Goal: Information Seeking & Learning: Learn about a topic

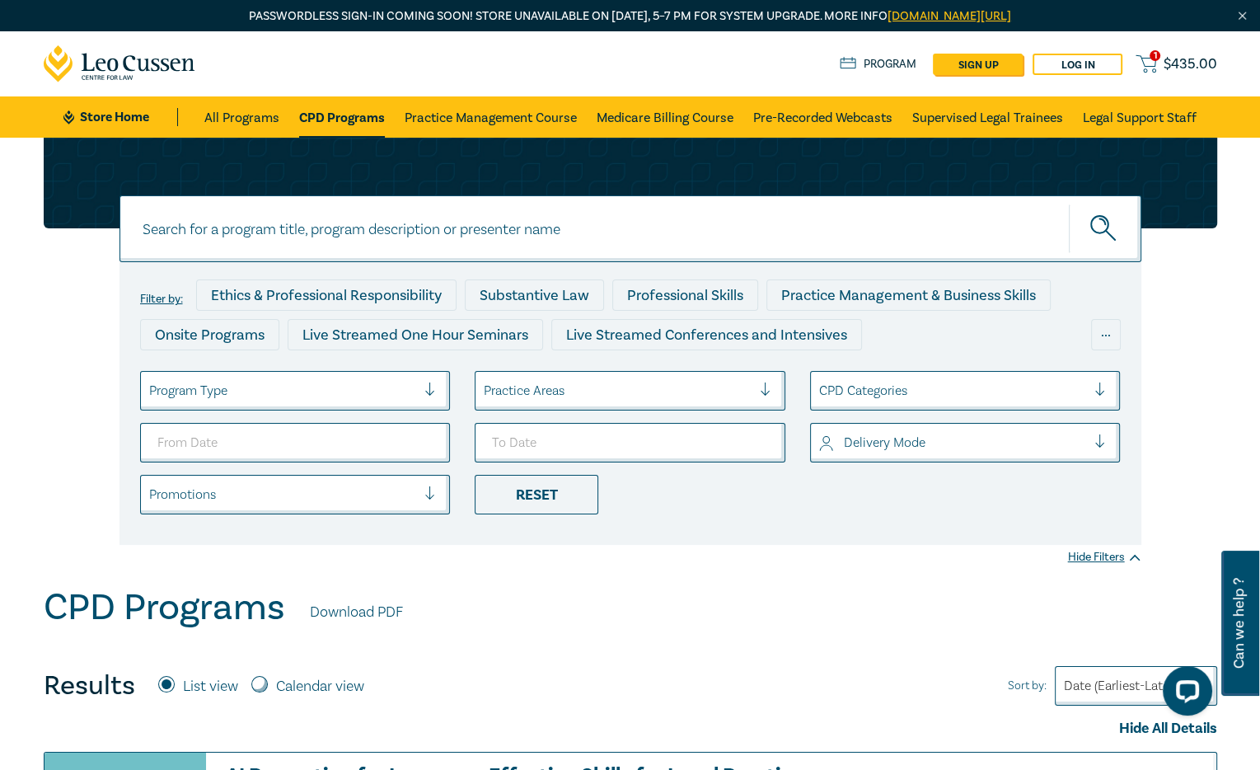
click at [247, 227] on input at bounding box center [630, 228] width 1022 height 67
paste input "Social Media"
type input "Social Media"
click at [841, 116] on link "Pre-Recorded Webcasts" at bounding box center [822, 116] width 139 height 41
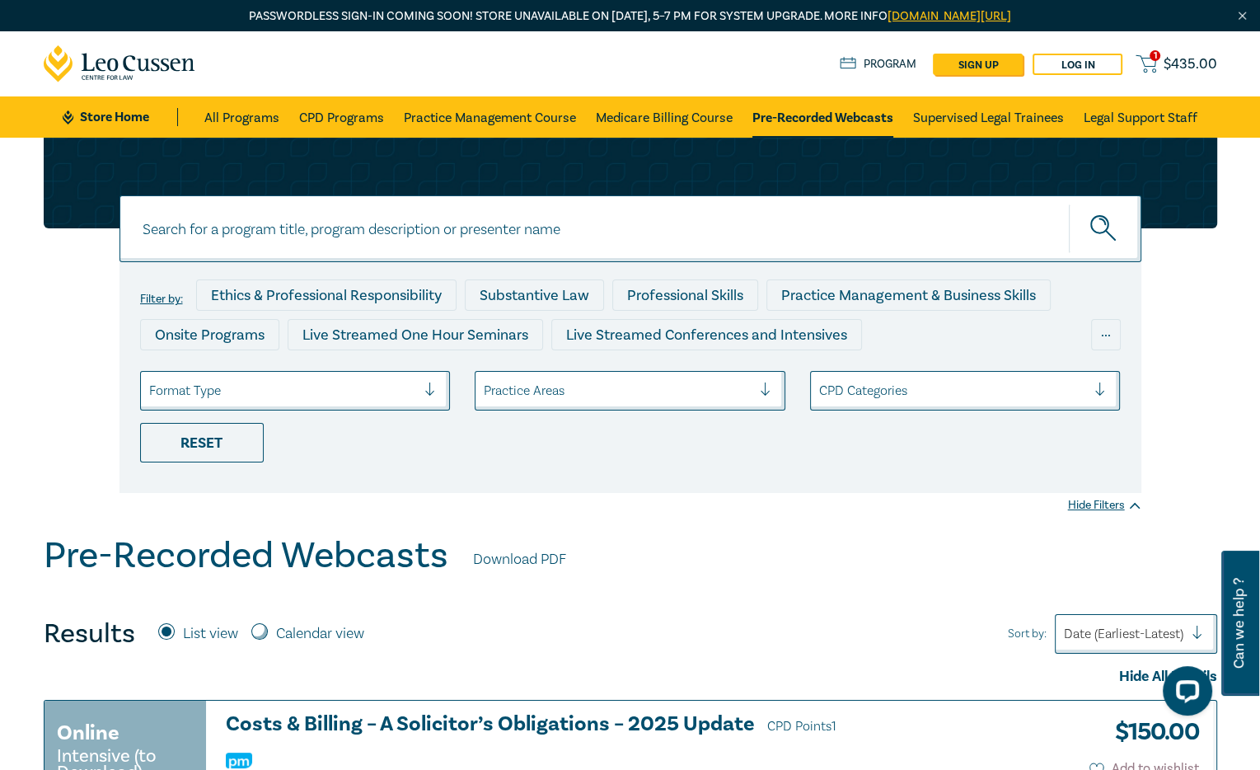
click at [292, 236] on input at bounding box center [630, 228] width 1022 height 67
paste input "Social Media"
type input "Social Media"
click at [1069, 204] on button "submit" at bounding box center [1105, 229] width 73 height 50
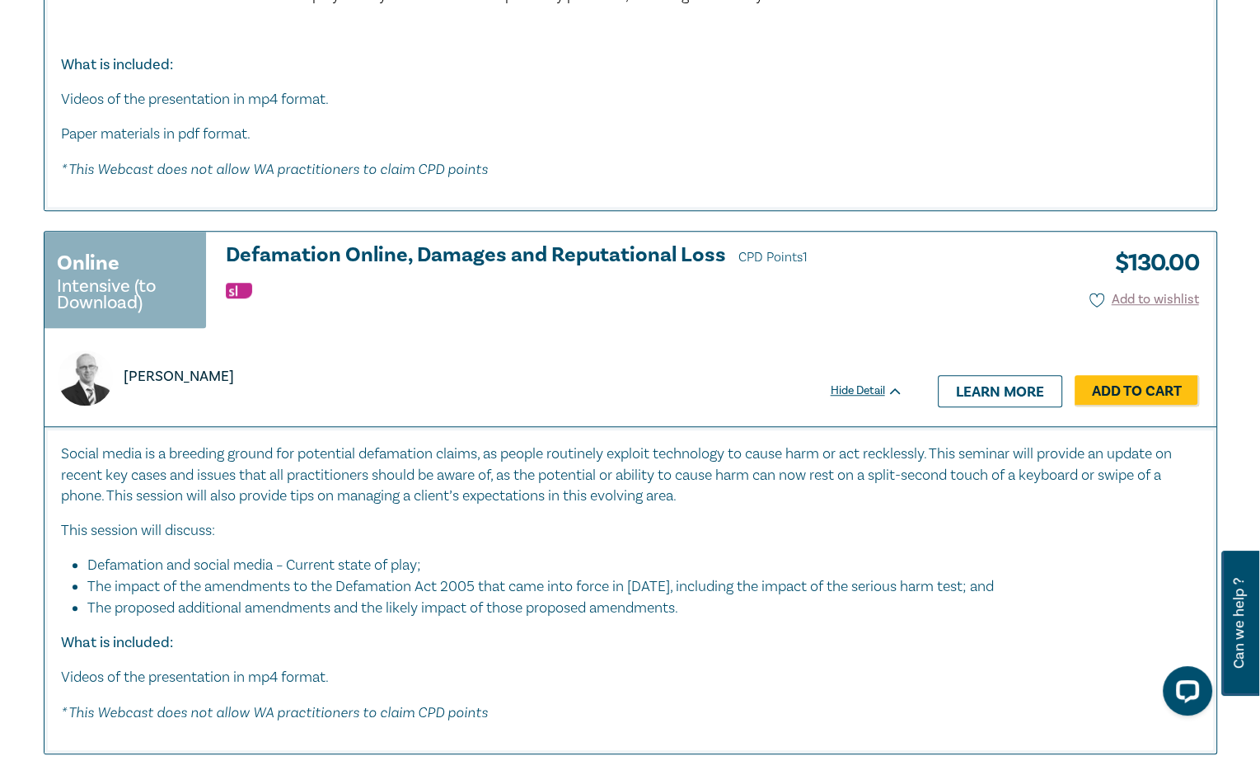
scroll to position [1236, 0]
click at [446, 256] on h3 "Defamation Online, Damages and Reputational Loss CPD Points 1" at bounding box center [564, 257] width 677 height 25
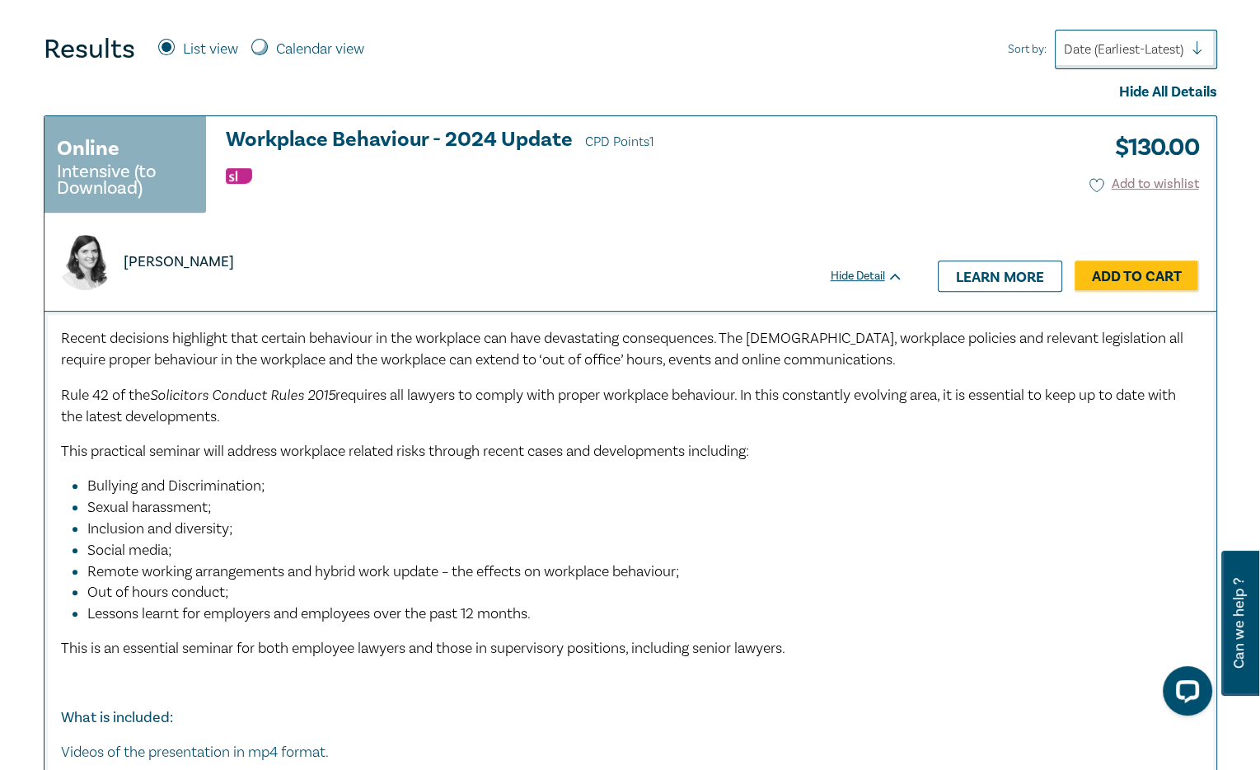
scroll to position [583, 0]
click at [399, 236] on div "[PERSON_NAME]" at bounding box center [474, 263] width 852 height 55
click at [329, 141] on h3 "Workplace Behaviour - 2024 Update CPD Points 1" at bounding box center [564, 141] width 677 height 25
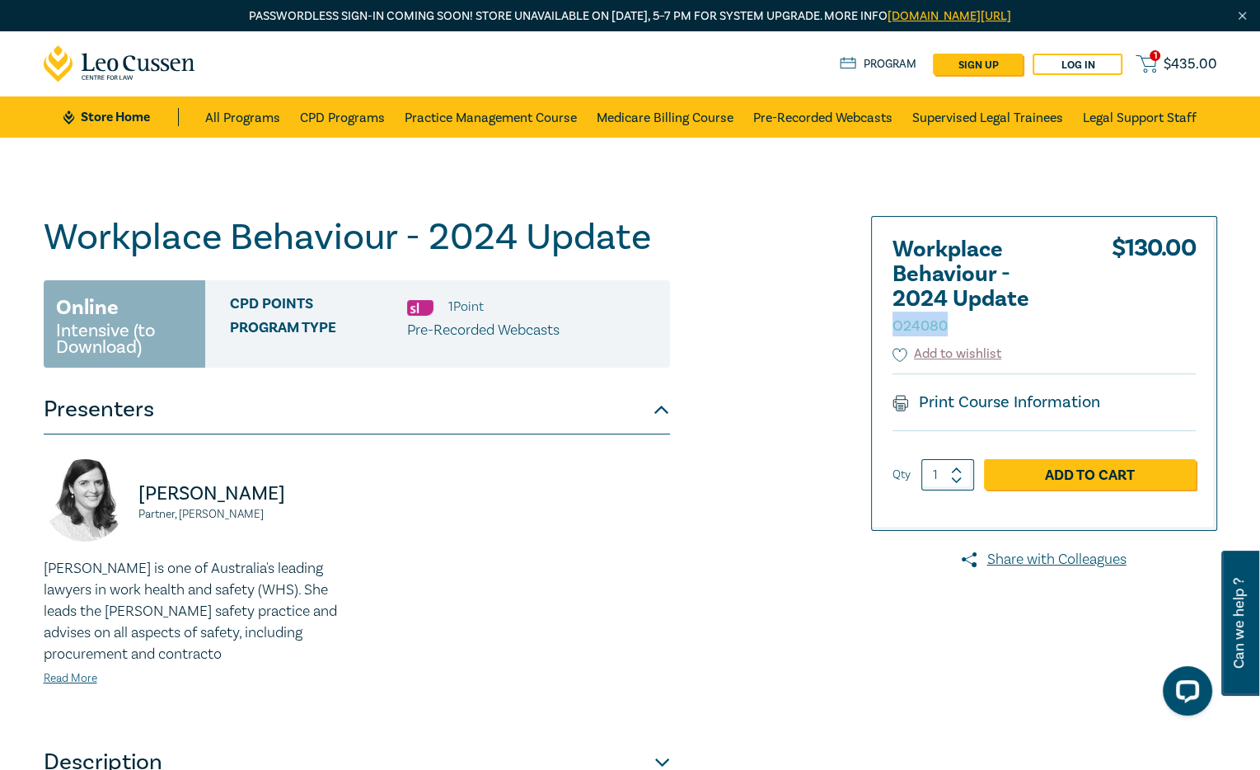
drag, startPoint x: 965, startPoint y: 329, endPoint x: 893, endPoint y: 329, distance: 71.7
click at [893, 329] on h2 "Workplace Behaviour - 2024 Update O24080" at bounding box center [982, 286] width 181 height 99
copy small "O24080"
